Goal: Information Seeking & Learning: Learn about a topic

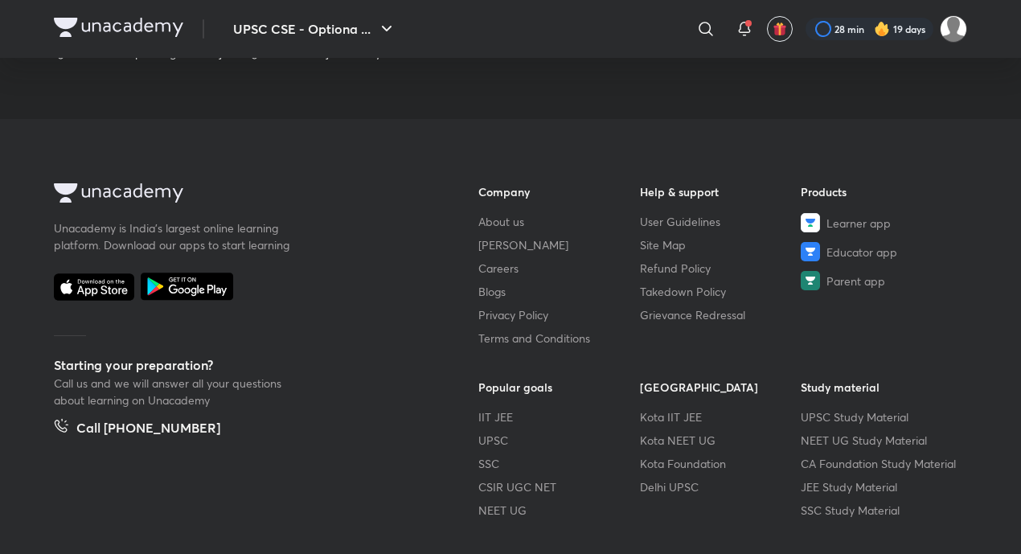
scroll to position [987, 0]
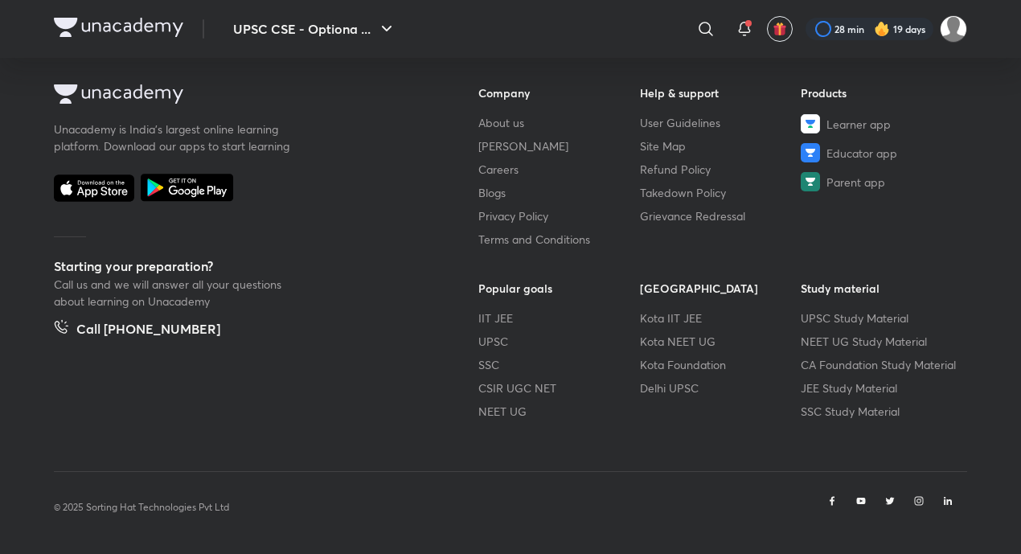
click at [109, 20] on img at bounding box center [118, 27] width 129 height 19
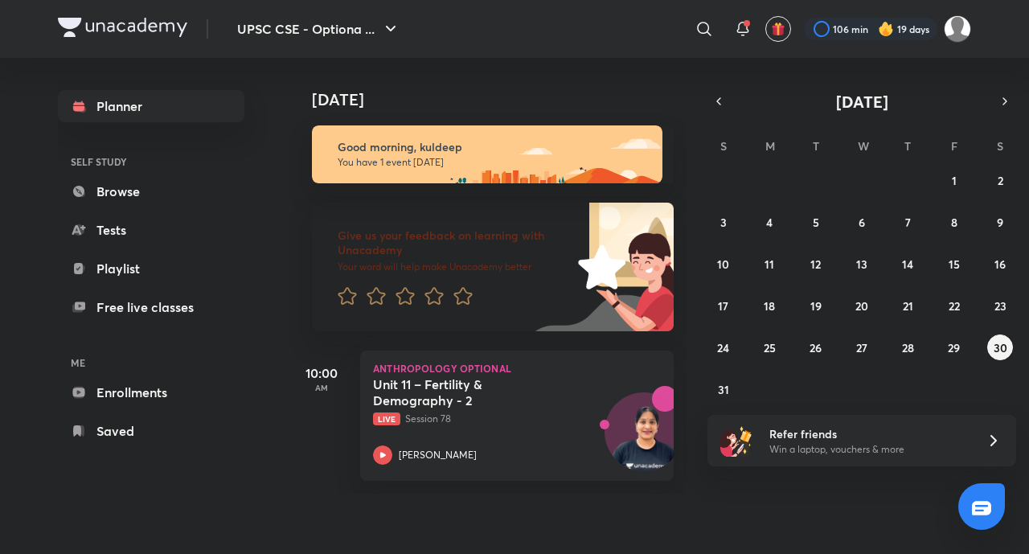
click at [894, 28] on div at bounding box center [870, 29] width 133 height 23
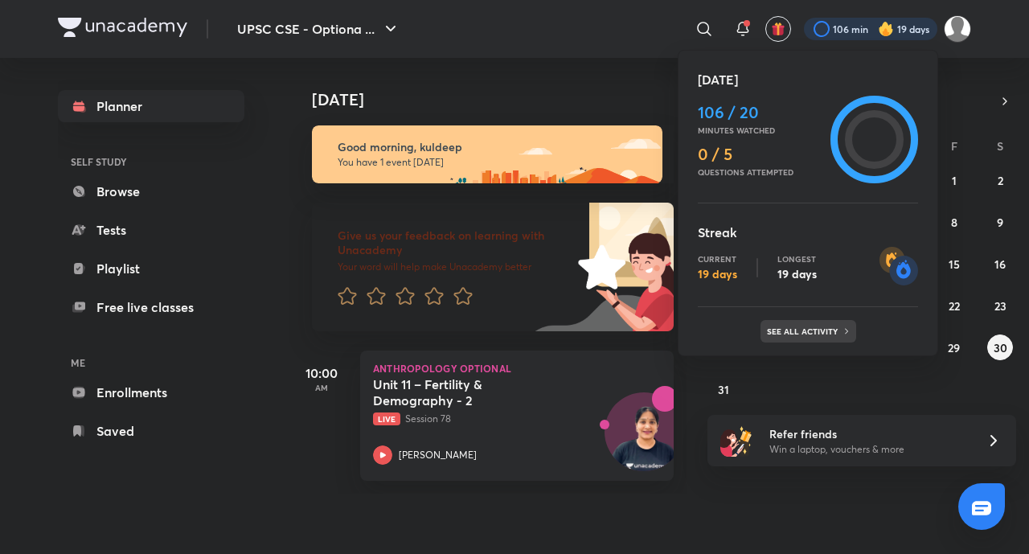
click at [820, 324] on div "See all activity" at bounding box center [808, 331] width 96 height 23
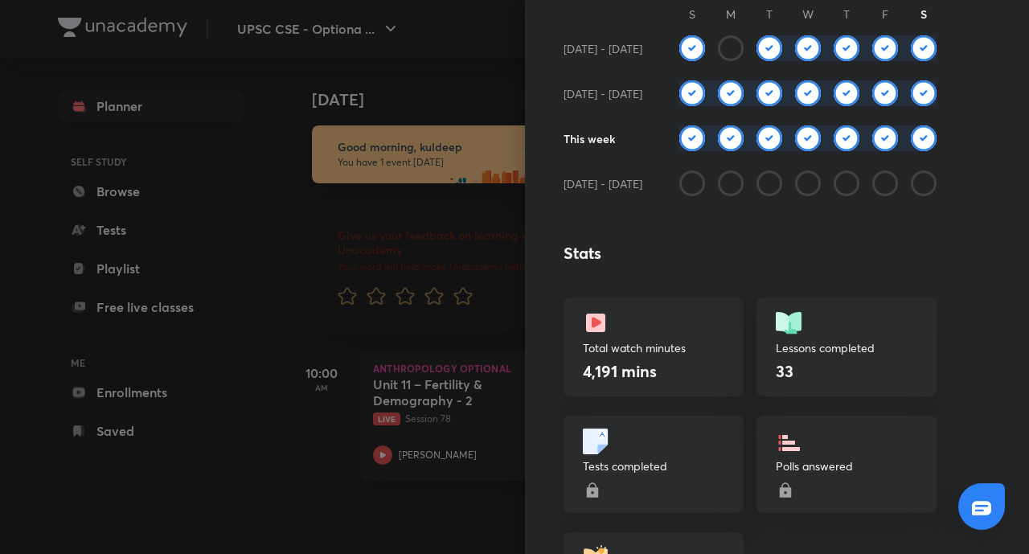
scroll to position [248, 0]
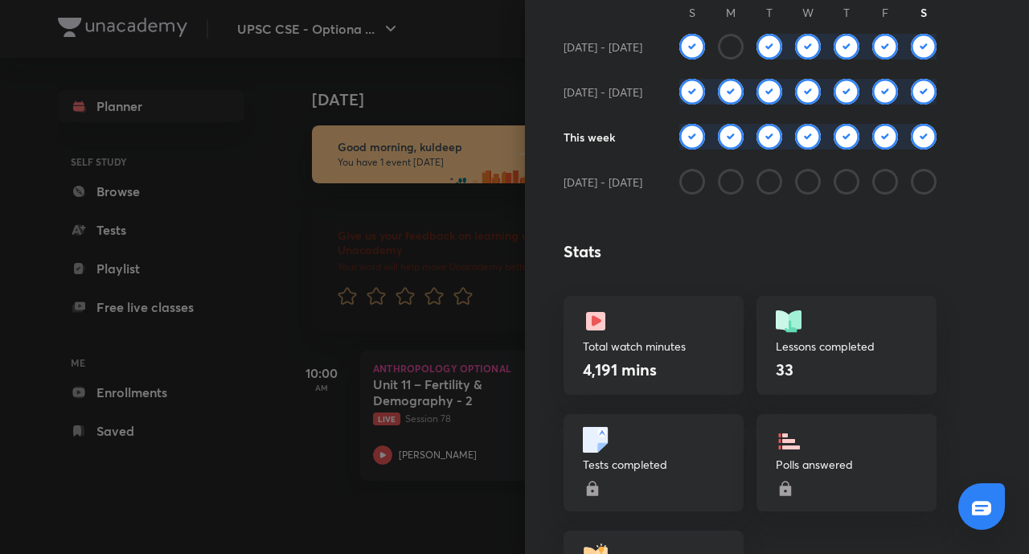
click at [251, 10] on div at bounding box center [514, 277] width 1029 height 554
